Goal: Information Seeking & Learning: Learn about a topic

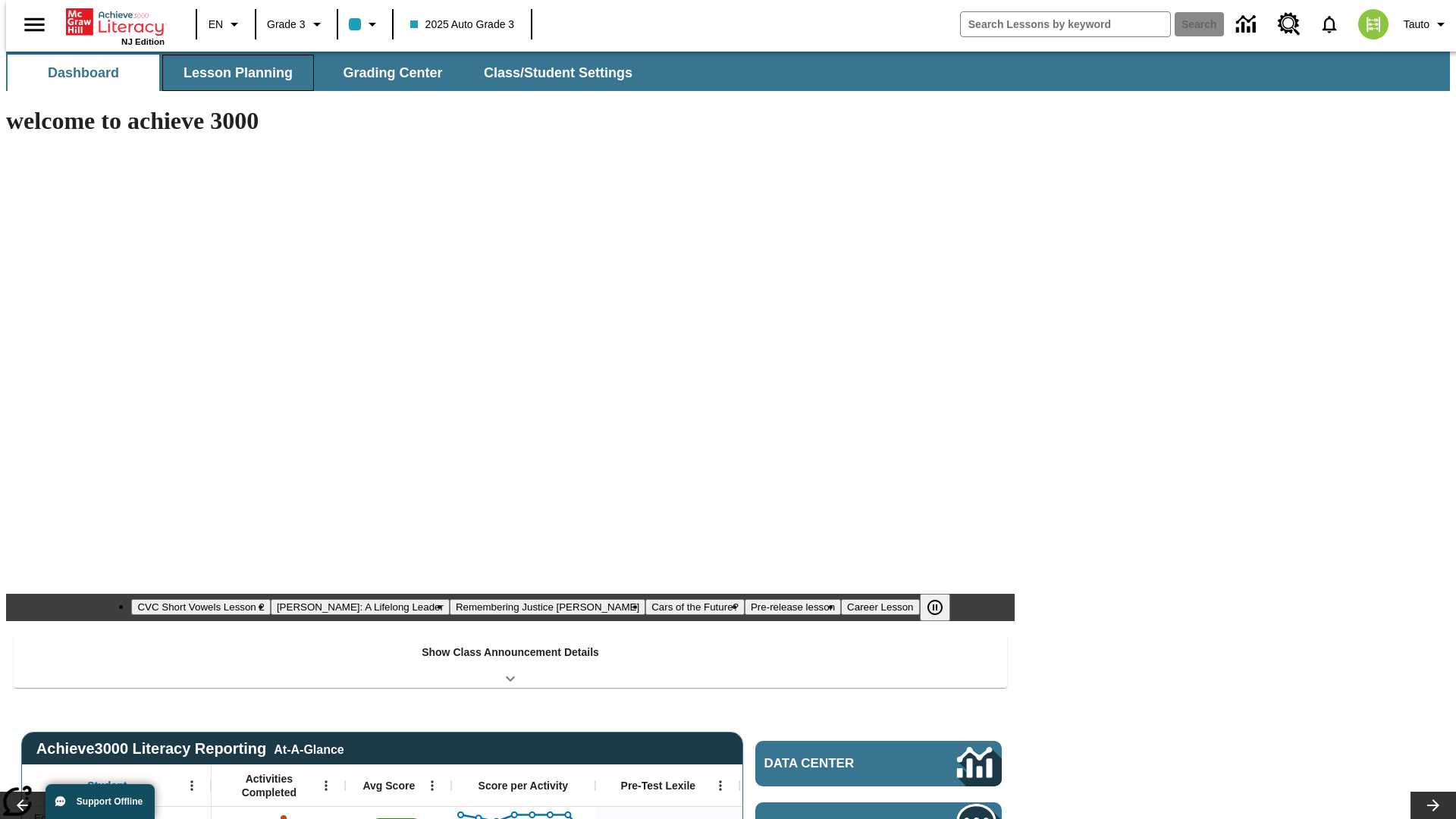
click at [232, 73] on span "Lesson Planning" at bounding box center [238, 73] width 109 height 18
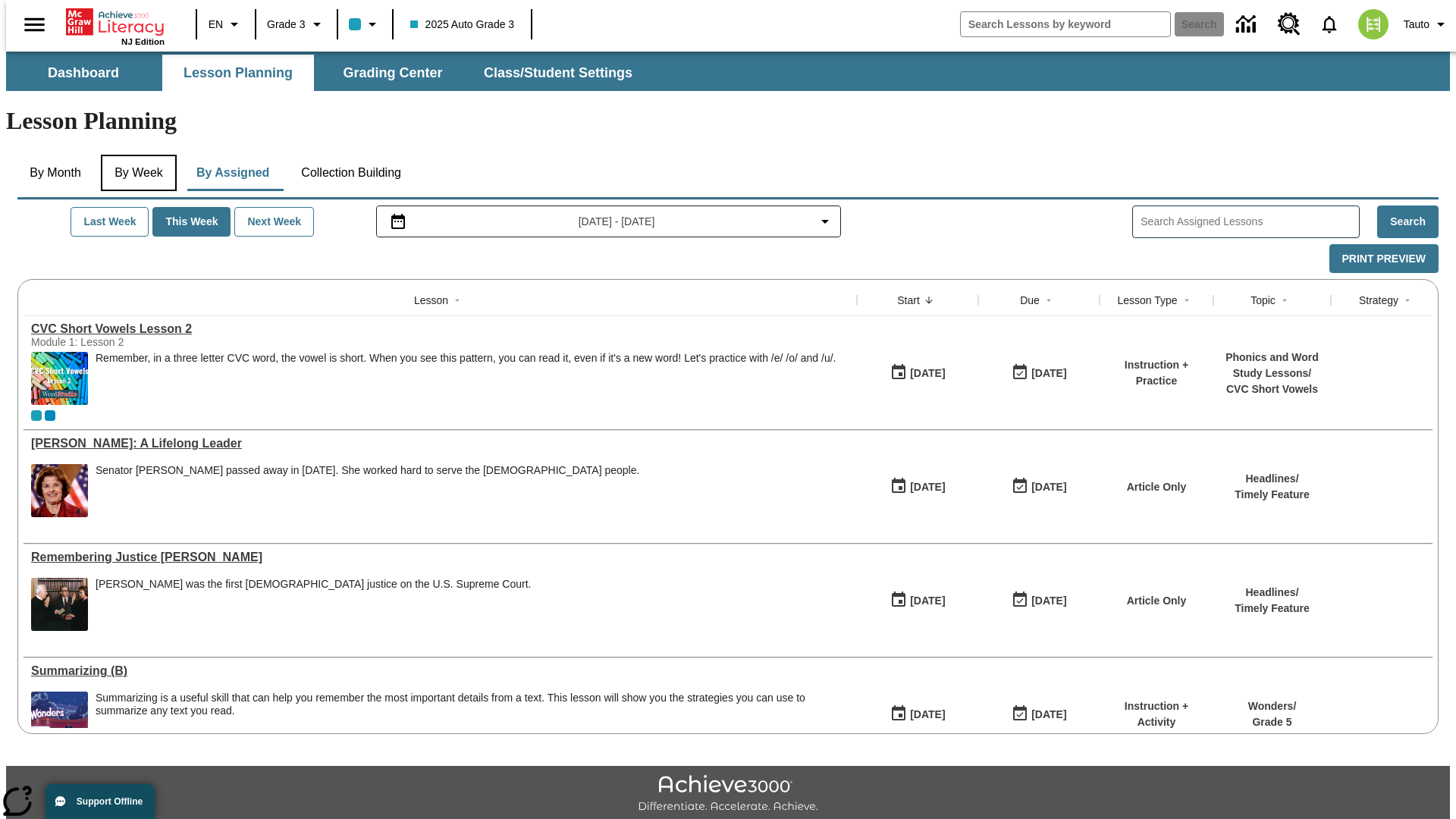
click at [136, 154] on button "By Week" at bounding box center [138, 172] width 76 height 36
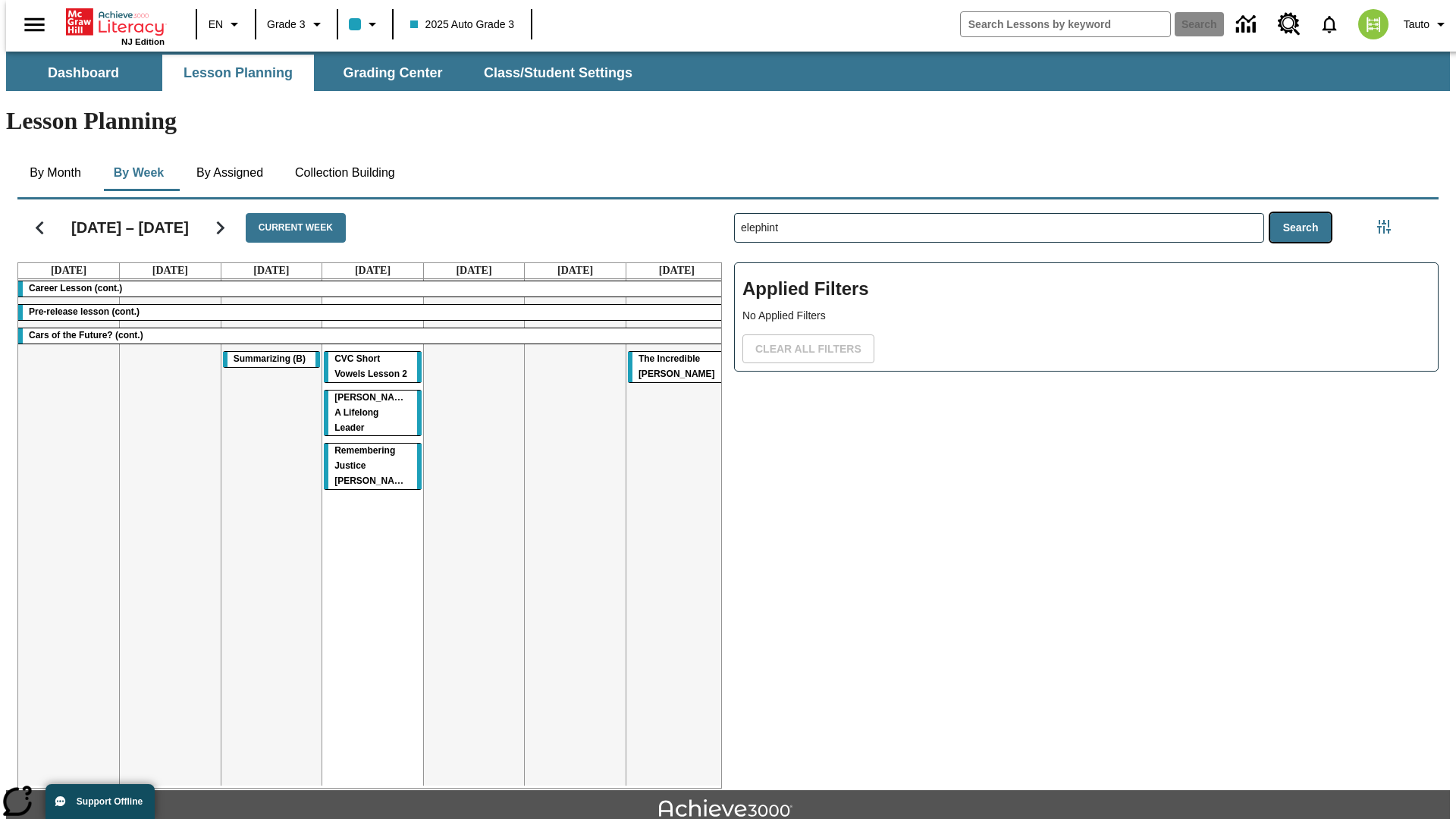
click at [1304, 213] on button "Search" at bounding box center [1301, 227] width 61 height 29
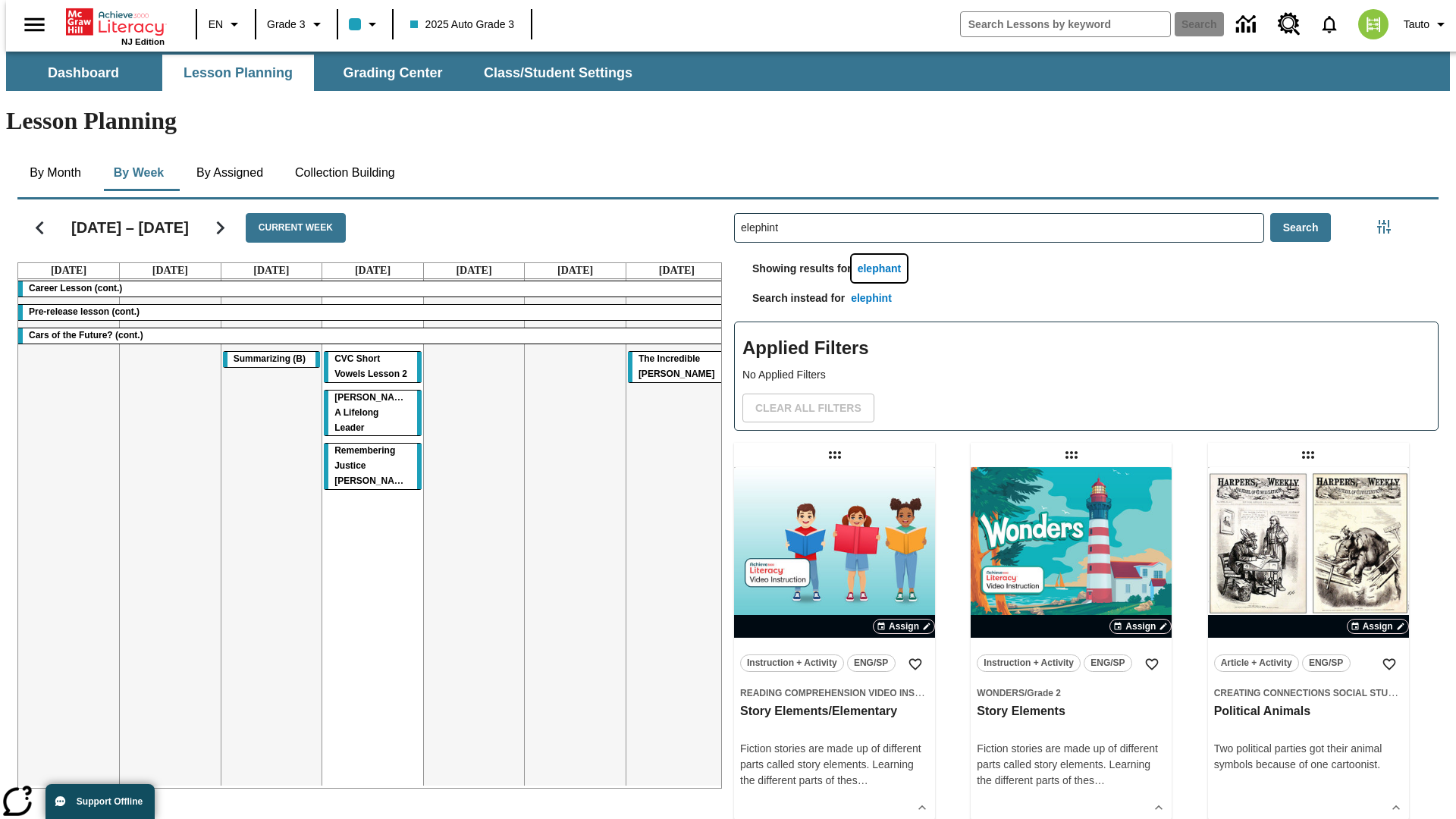
click at [882, 255] on button "elephant" at bounding box center [879, 269] width 56 height 28
type input "elephant"
